Goal: Task Accomplishment & Management: Manage account settings

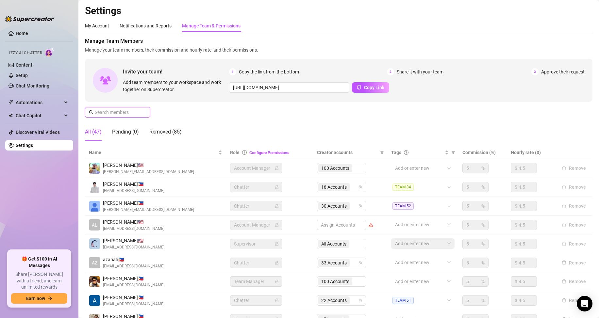
click at [126, 113] on input "text" at bounding box center [118, 112] width 46 height 7
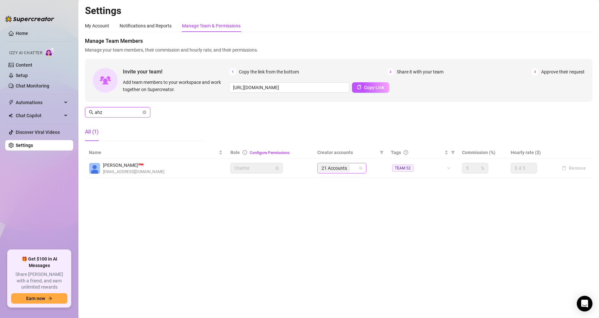
click at [354, 170] on div "21 Accounts" at bounding box center [338, 168] width 40 height 9
type input "ahz"
type input "litt"
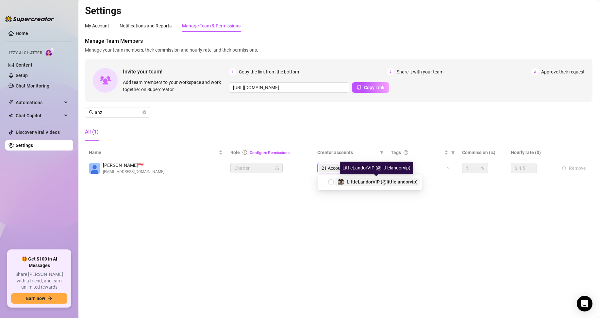
click at [360, 181] on span "LittleLandorVIP (@littlelandorvip)" at bounding box center [381, 181] width 71 height 5
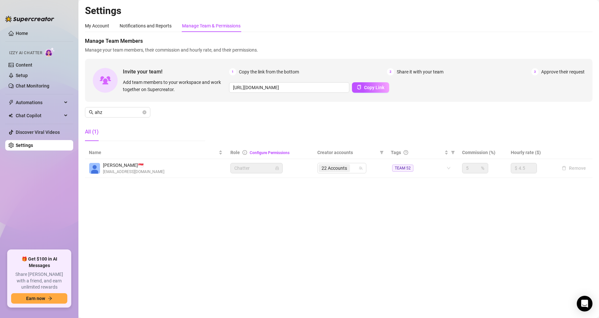
click at [133, 213] on main "Settings My Account Notifications and Reports Manage Team & Permissions Profile…" at bounding box center [338, 159] width 520 height 318
